Goal: Information Seeking & Learning: Learn about a topic

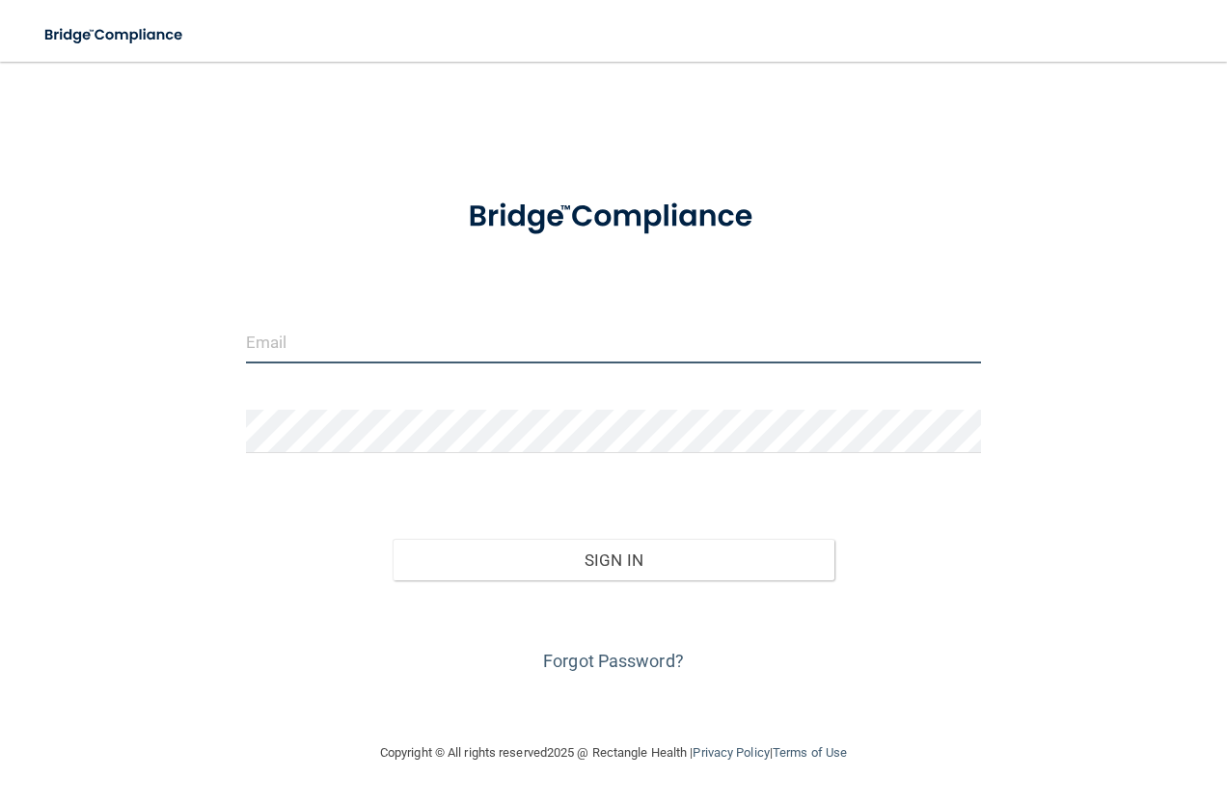
click at [514, 339] on input "email" at bounding box center [614, 341] width 736 height 43
type input "bgammon@bayoral.com"
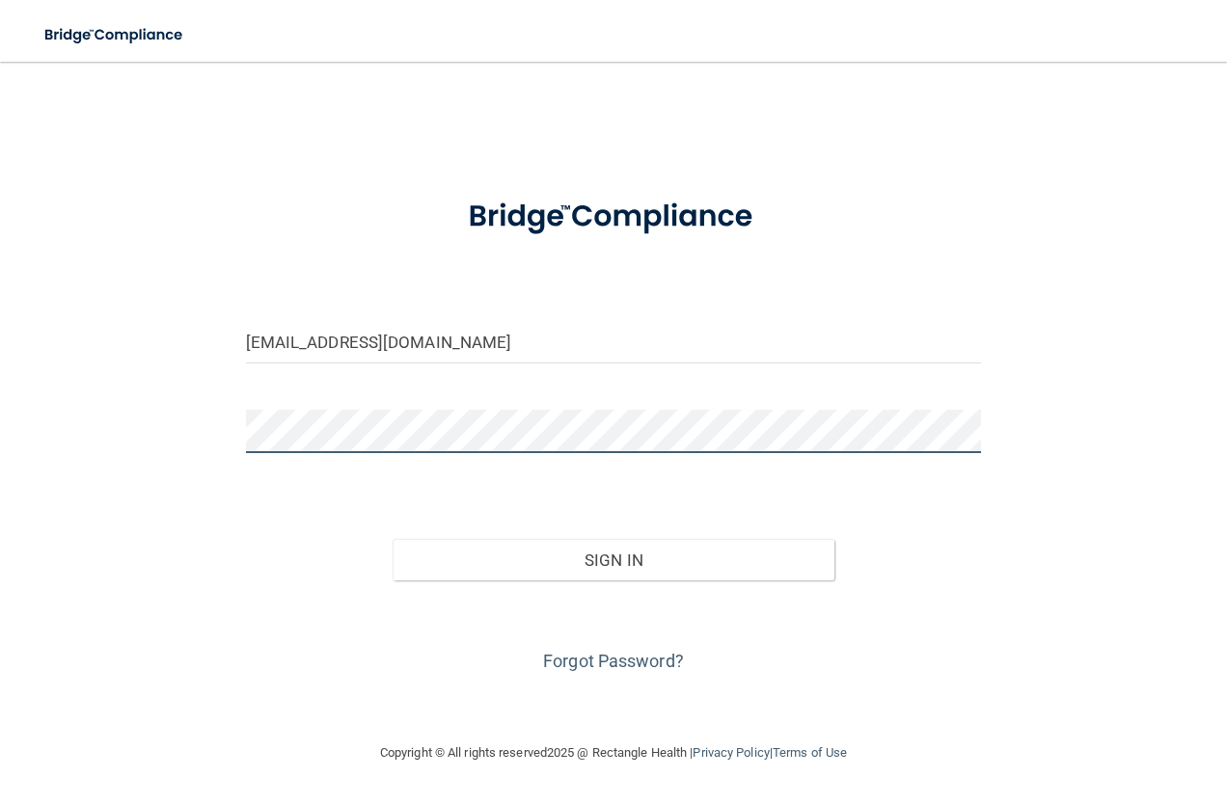
click at [393, 539] on button "Sign In" at bounding box center [614, 560] width 442 height 42
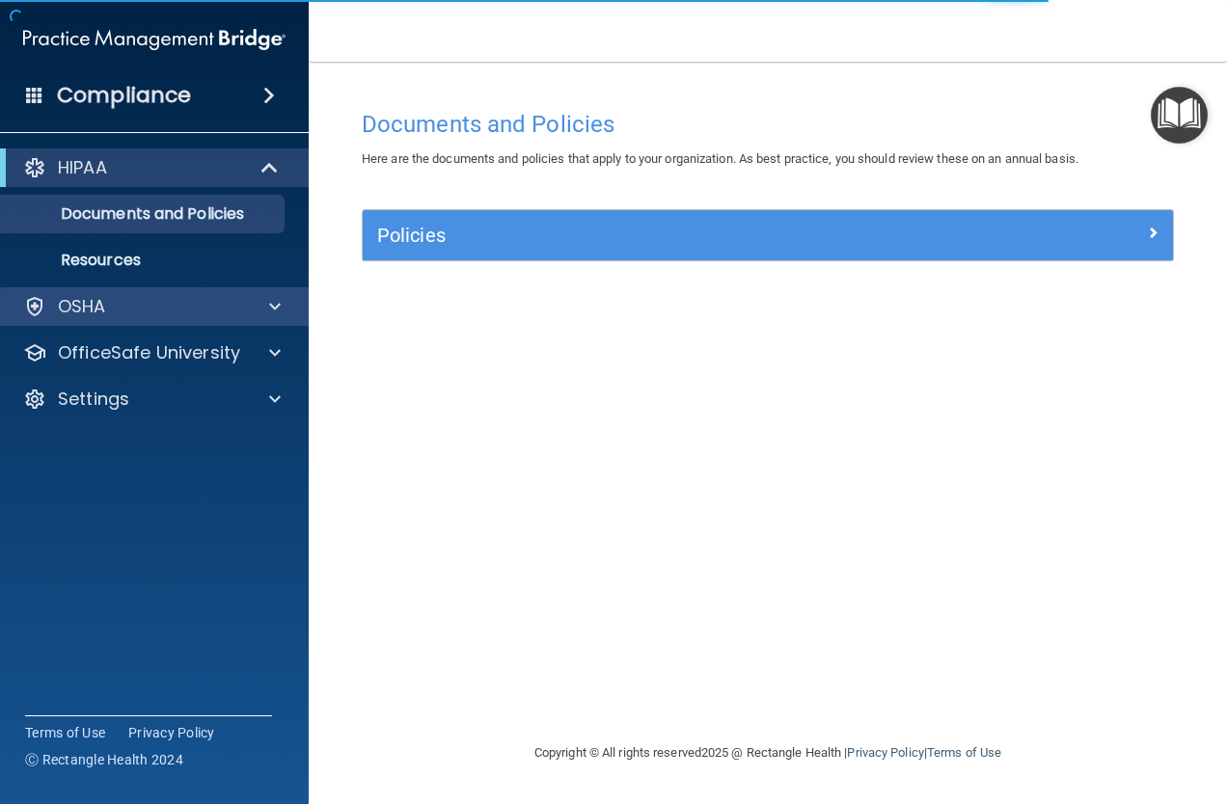
click at [151, 293] on div "OSHA" at bounding box center [155, 306] width 310 height 39
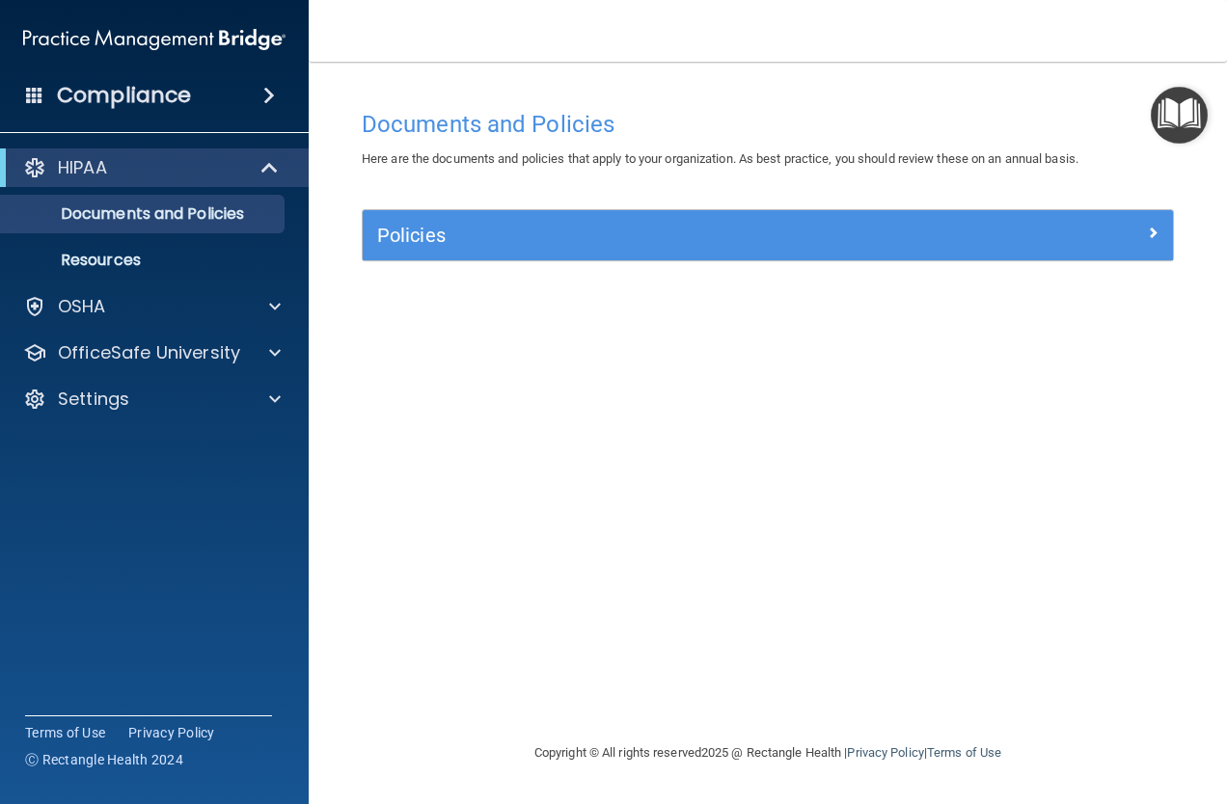
click at [151, 107] on h4 "Compliance" at bounding box center [124, 95] width 134 height 27
click at [272, 102] on span at bounding box center [269, 95] width 12 height 23
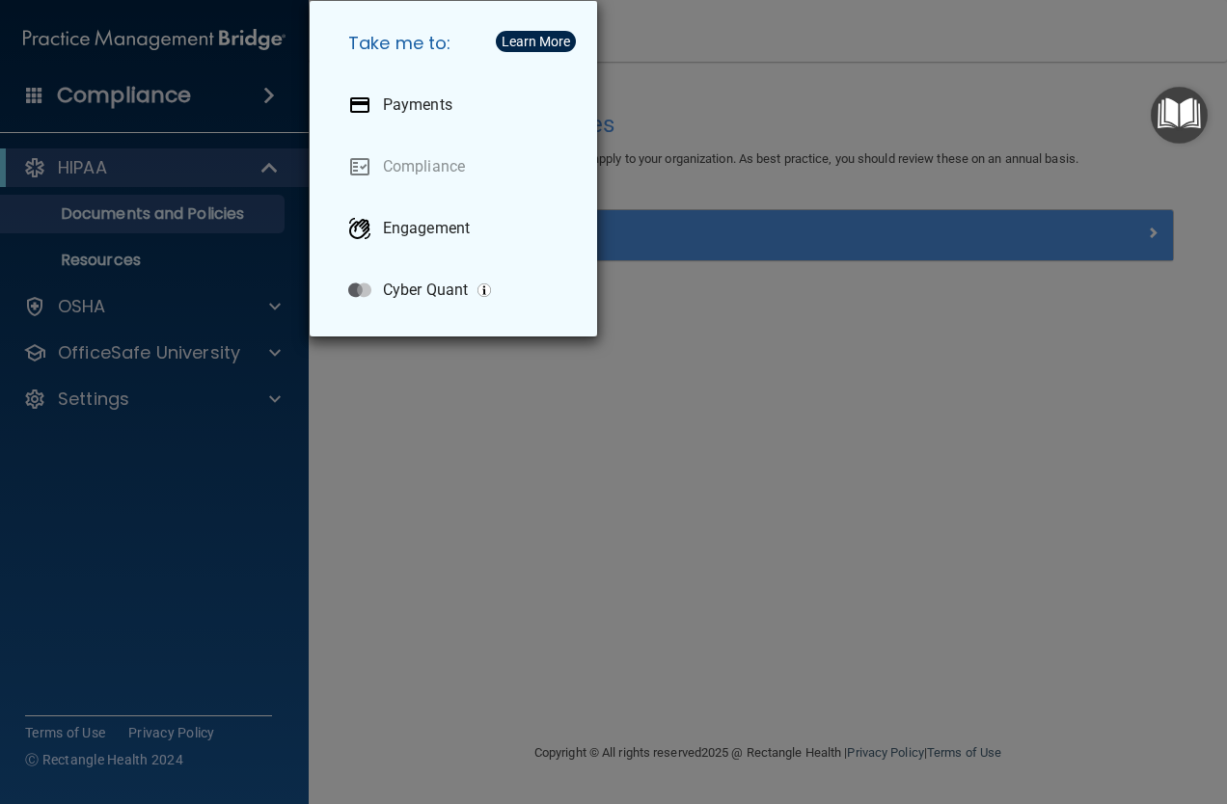
click at [579, 520] on div "Take me to: Payments Compliance Engagement Cyber Quant" at bounding box center [613, 402] width 1227 height 804
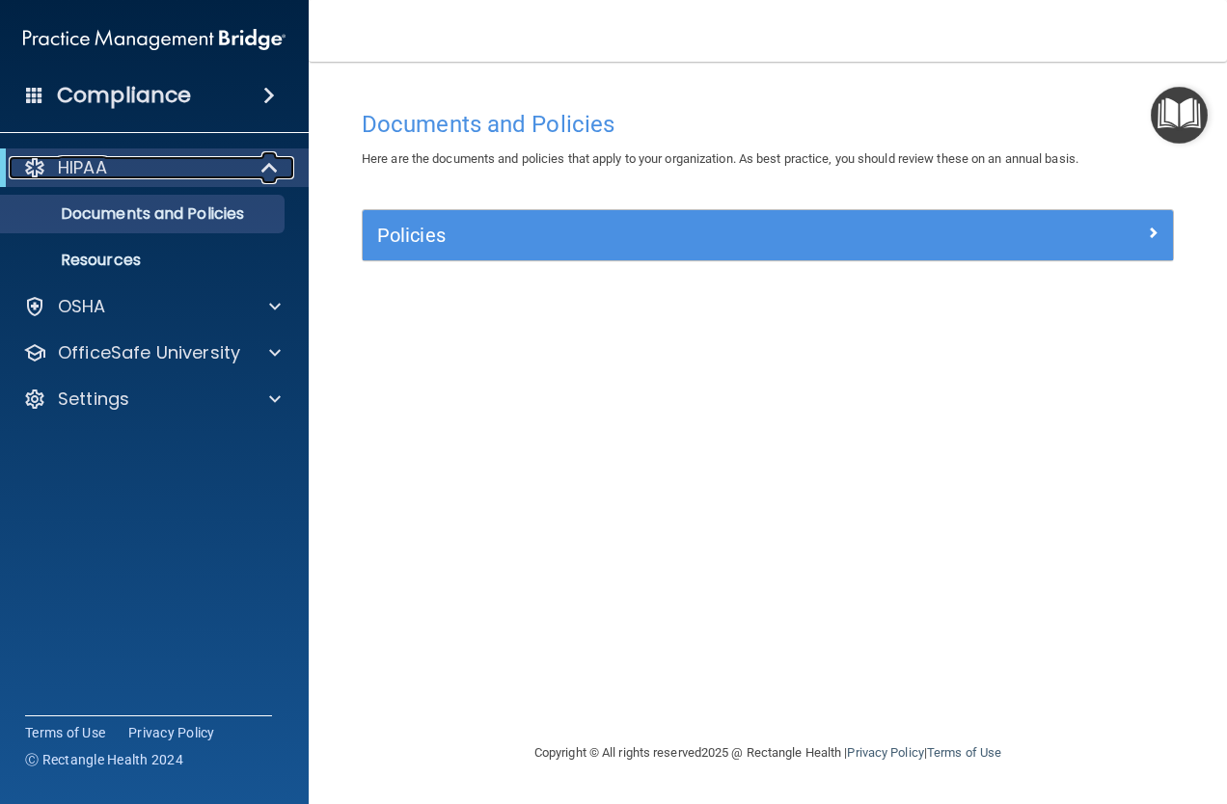
click at [263, 179] on span at bounding box center [271, 167] width 16 height 23
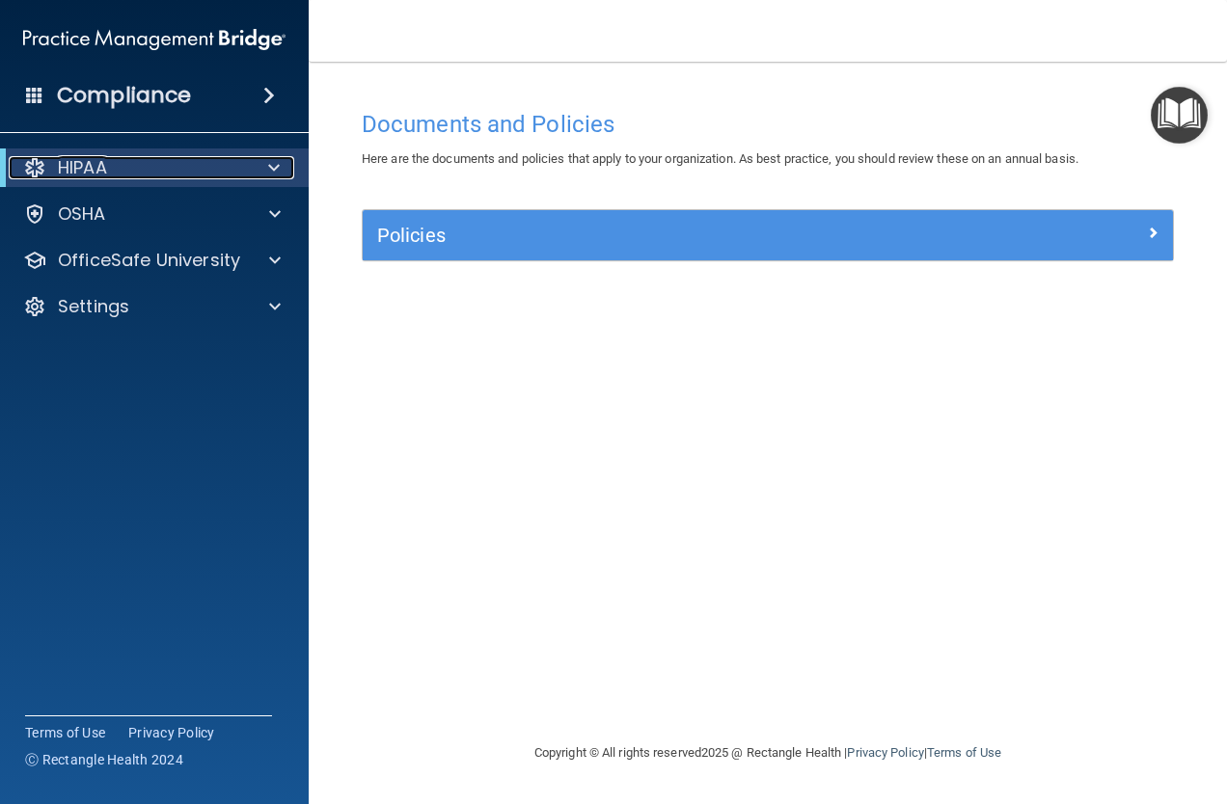
click at [273, 163] on span at bounding box center [274, 167] width 12 height 23
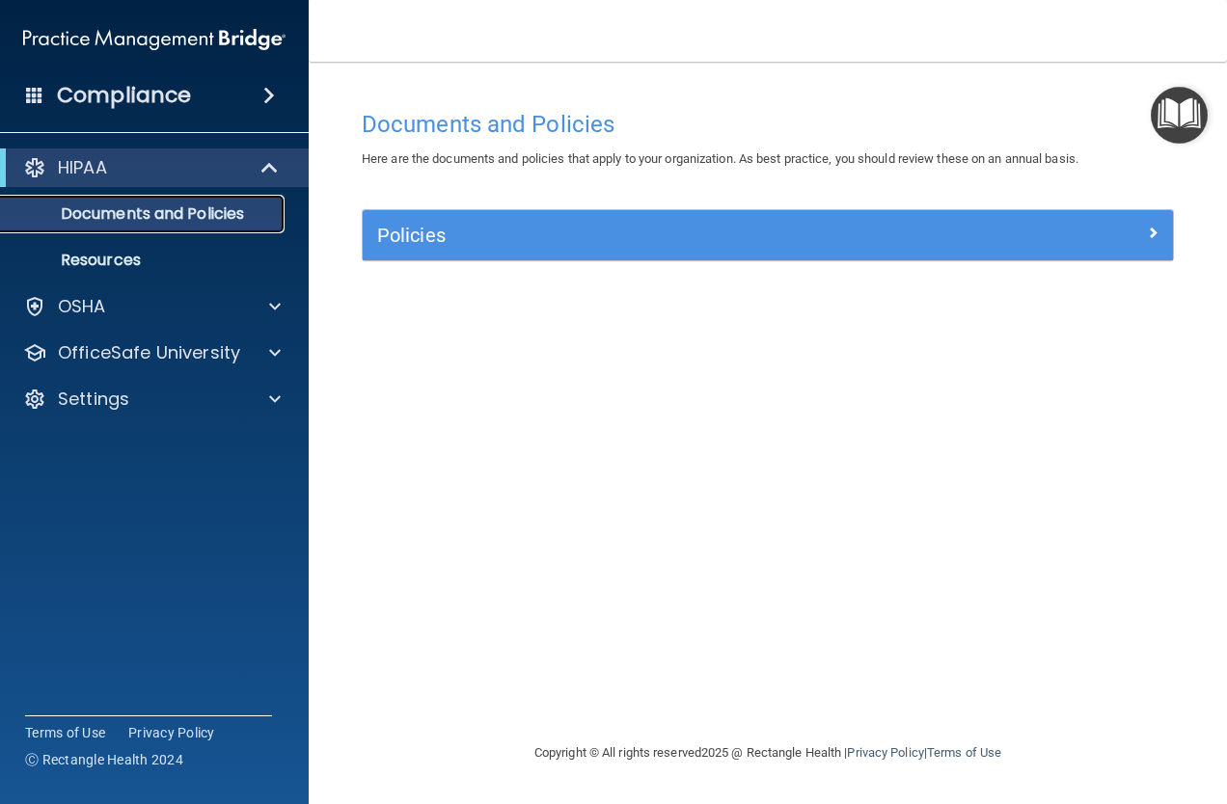
click at [219, 219] on p "Documents and Policies" at bounding box center [144, 213] width 263 height 19
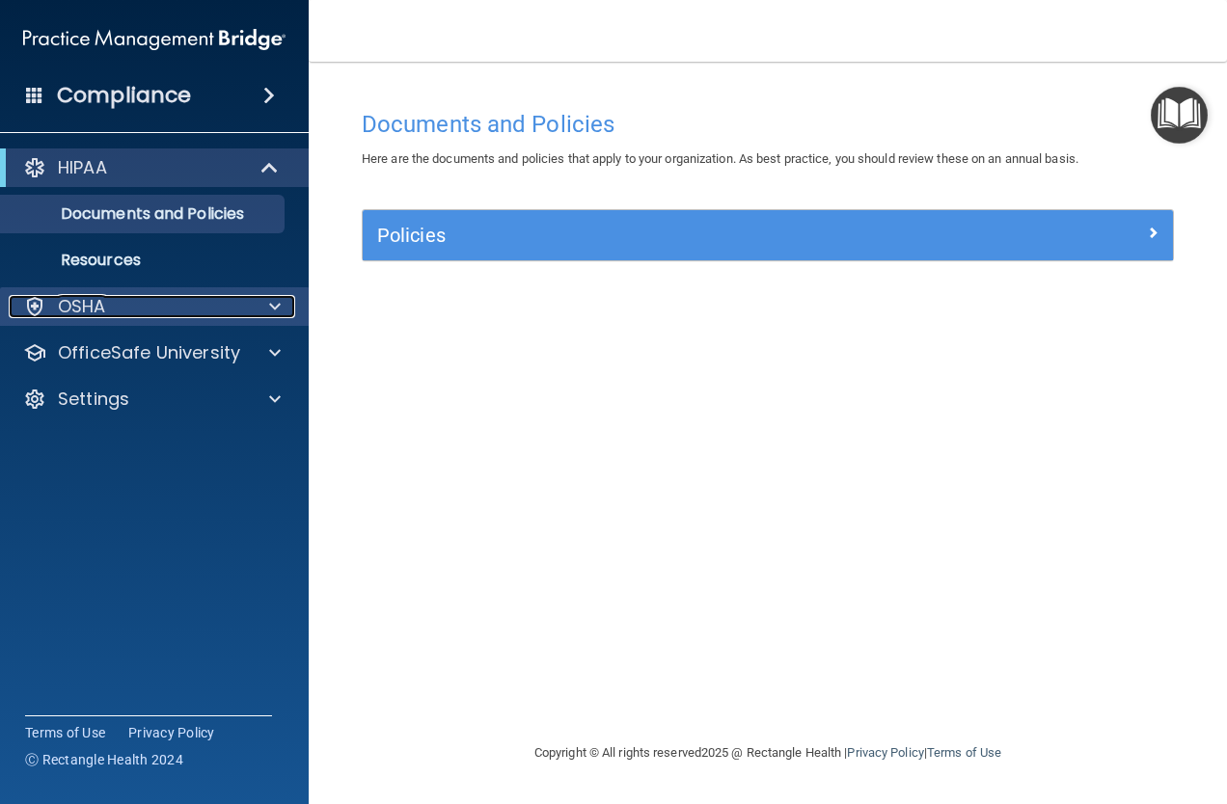
click at [265, 296] on div at bounding box center [272, 306] width 48 height 23
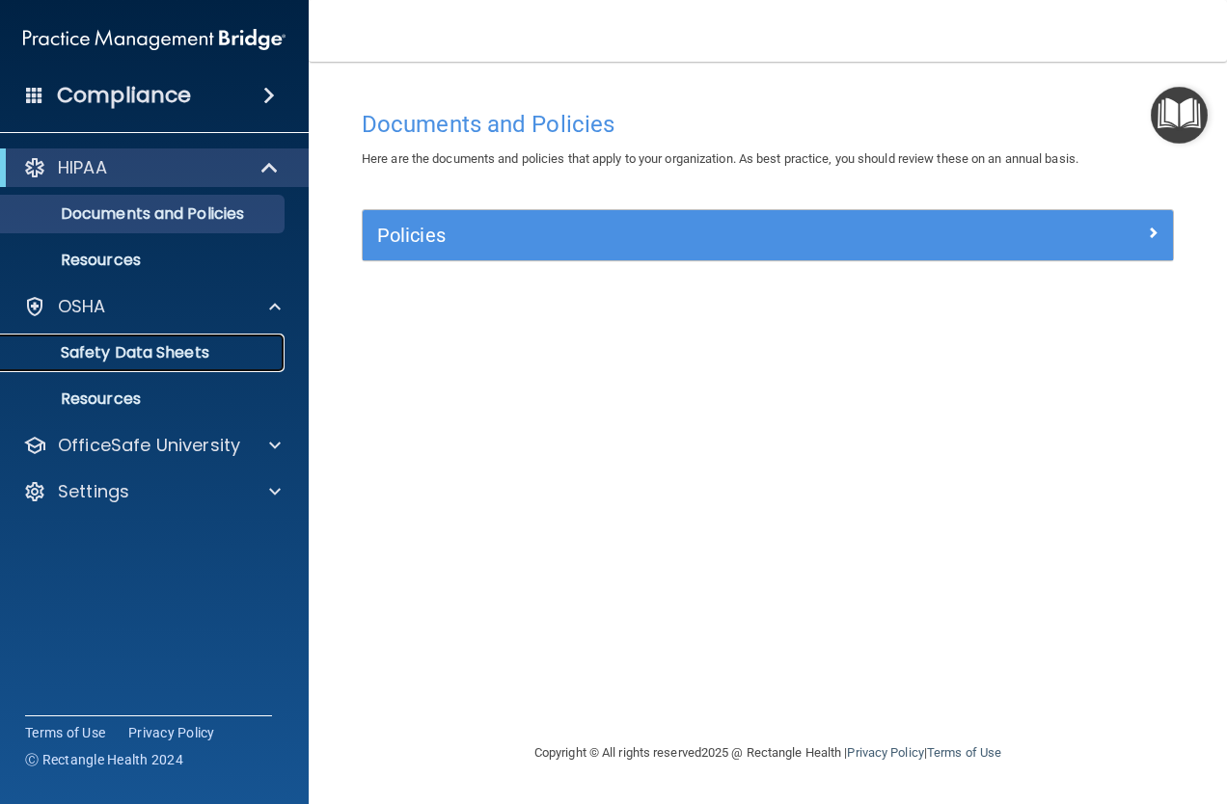
click at [214, 343] on p "Safety Data Sheets" at bounding box center [144, 352] width 263 height 19
